Goal: Information Seeking & Learning: Learn about a topic

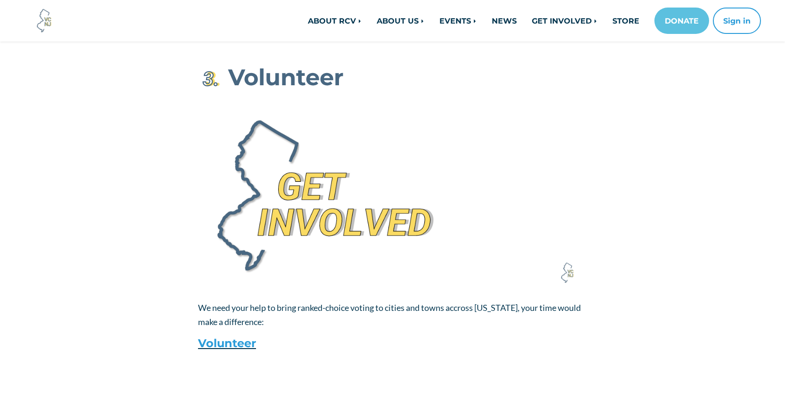
scroll to position [990, 0]
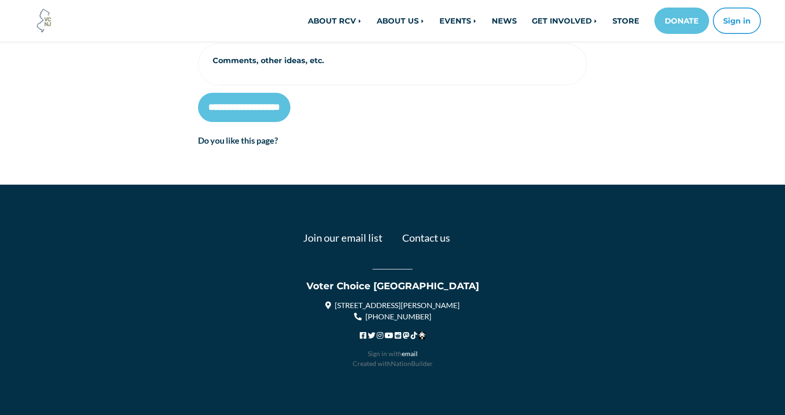
scroll to position [497, 0]
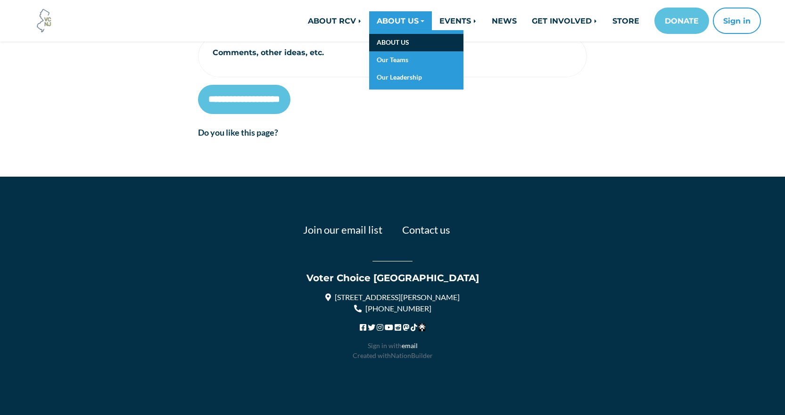
click at [400, 39] on link "ABOUT US" at bounding box center [416, 42] width 94 height 17
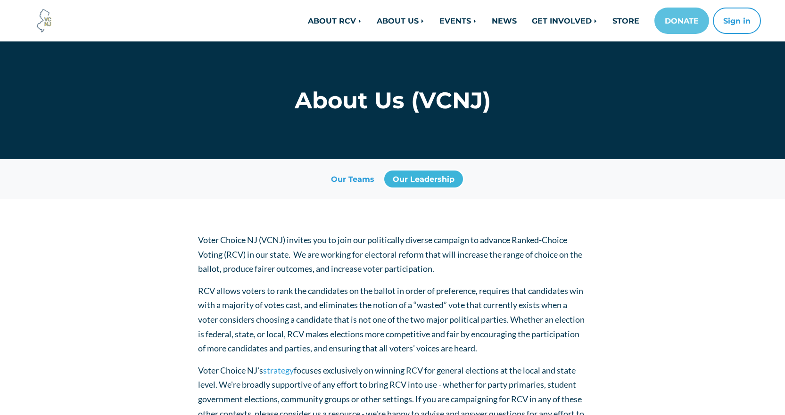
click at [412, 178] on link "Our Leadership" at bounding box center [423, 179] width 79 height 17
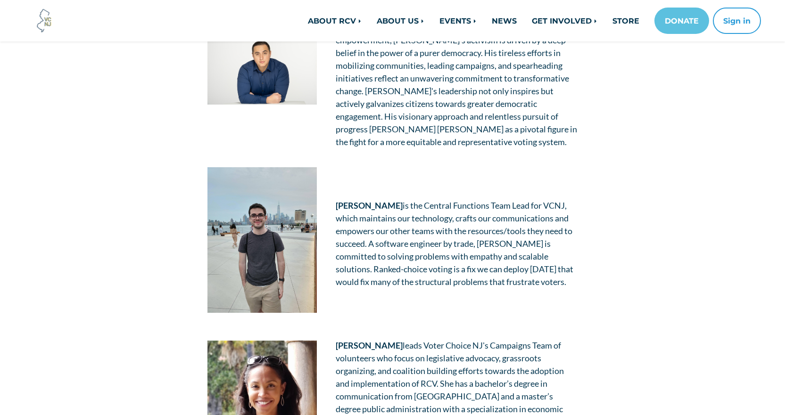
scroll to position [518, 0]
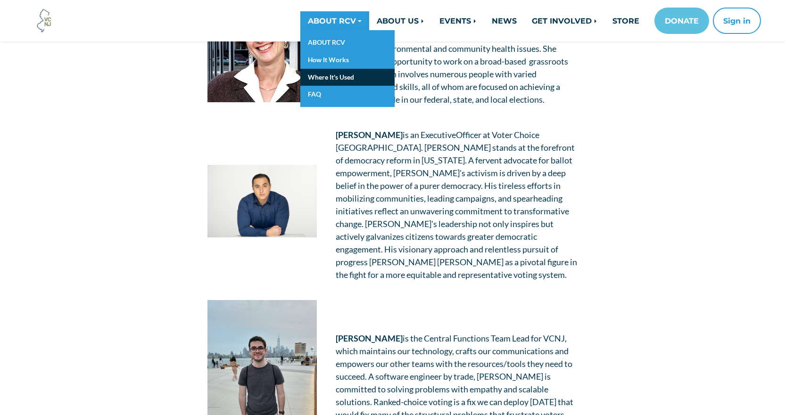
click at [329, 79] on link "Where It's Used" at bounding box center [347, 77] width 94 height 17
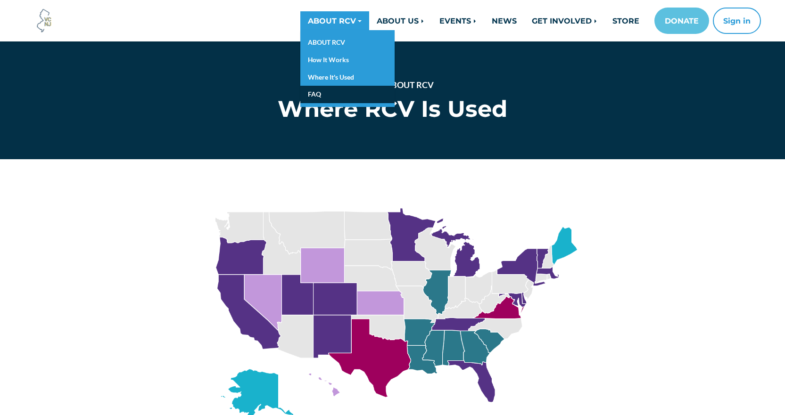
drag, startPoint x: 315, startPoint y: 99, endPoint x: 322, endPoint y: 101, distance: 6.9
click at [315, 99] on link "FAQ" at bounding box center [347, 94] width 94 height 17
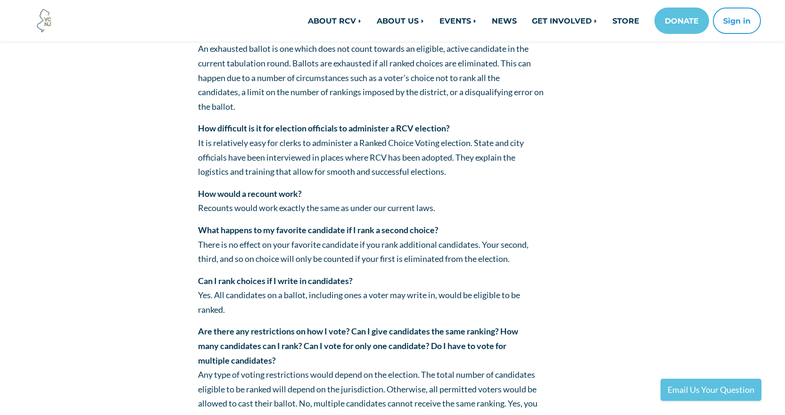
scroll to position [1885, 0]
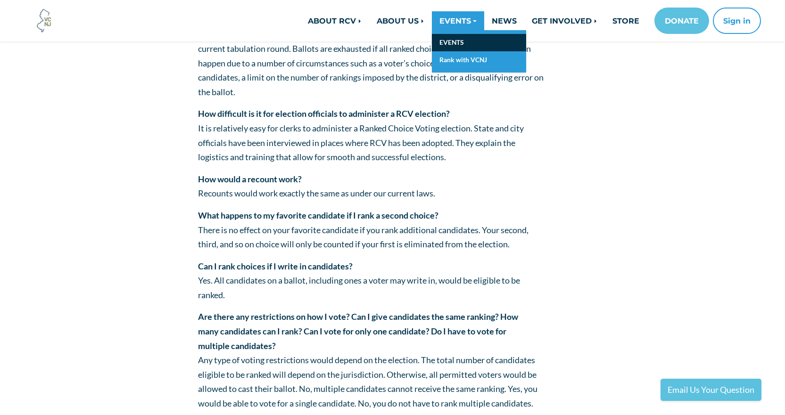
click at [454, 41] on link "EVENTS" at bounding box center [479, 42] width 94 height 17
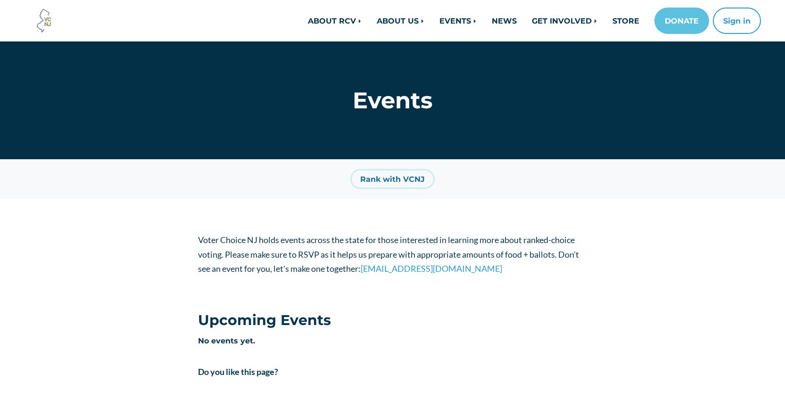
drag, startPoint x: 409, startPoint y: 180, endPoint x: 452, endPoint y: 188, distance: 43.9
click at [409, 180] on link "Rank with VCNJ" at bounding box center [393, 179] width 82 height 17
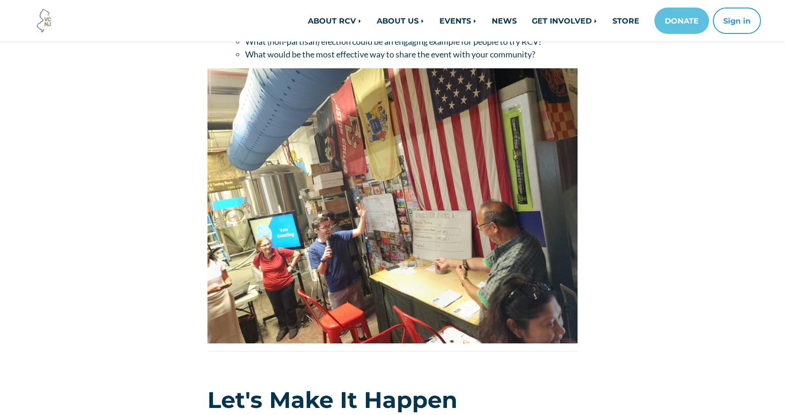
scroll to position [1649, 0]
